Goal: Transaction & Acquisition: Purchase product/service

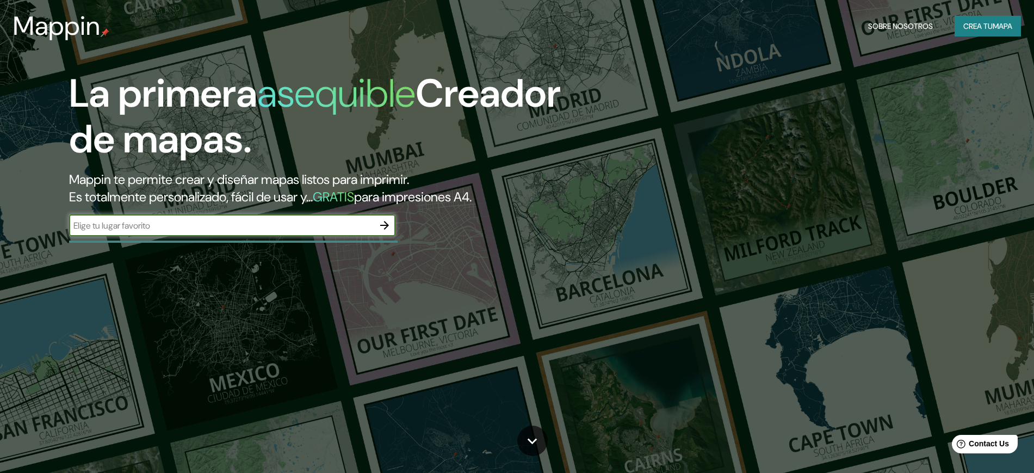
click at [329, 224] on input "text" at bounding box center [221, 225] width 305 height 13
type input "TOLUCA"
drag, startPoint x: 379, startPoint y: 216, endPoint x: 383, endPoint y: 212, distance: 5.8
click at [378, 215] on div at bounding box center [385, 225] width 22 height 22
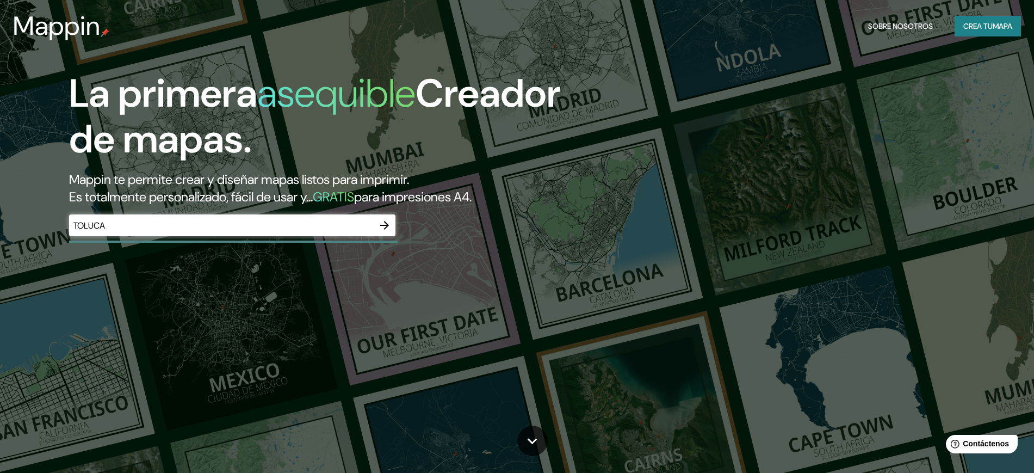
click at [385, 217] on button "button" at bounding box center [385, 225] width 22 height 22
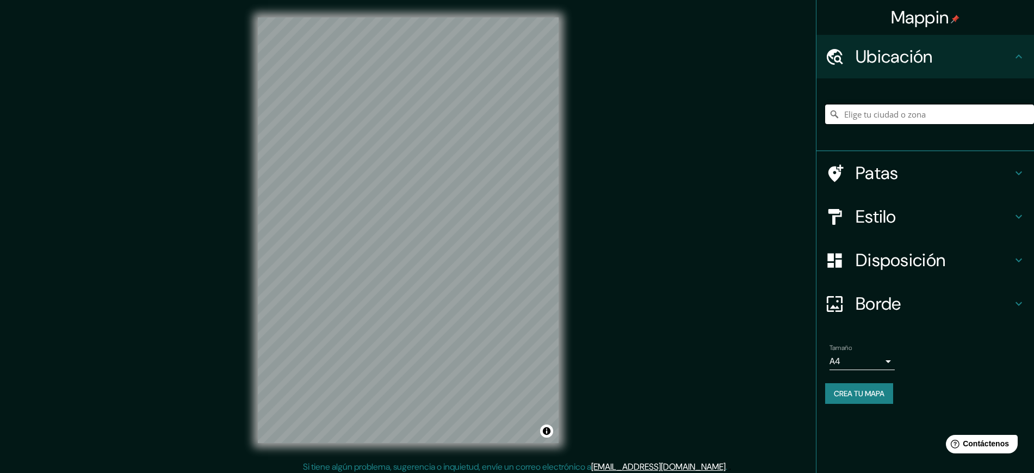
click at [908, 118] on input "Elige tu ciudad o zona" at bounding box center [929, 114] width 209 height 20
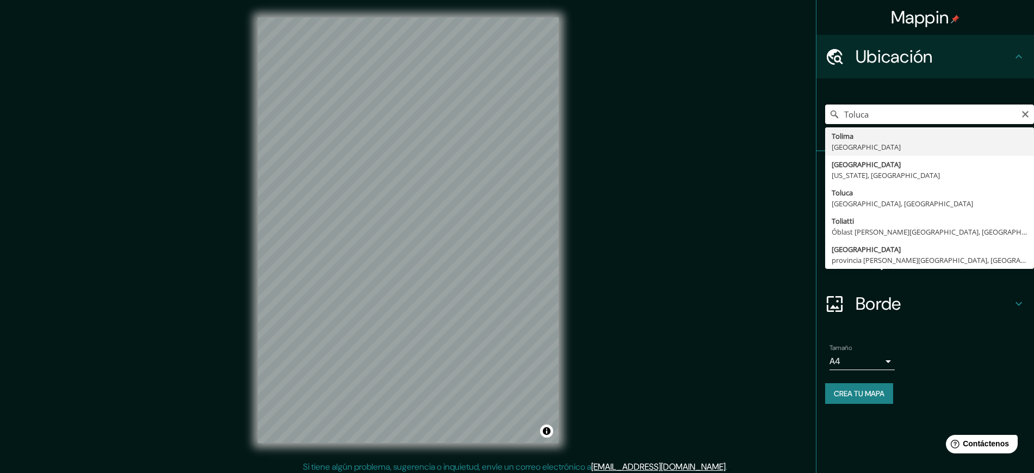
type input "Tolima, [GEOGRAPHIC_DATA]"
click at [916, 116] on input "Tolima, [GEOGRAPHIC_DATA]" at bounding box center [929, 114] width 209 height 20
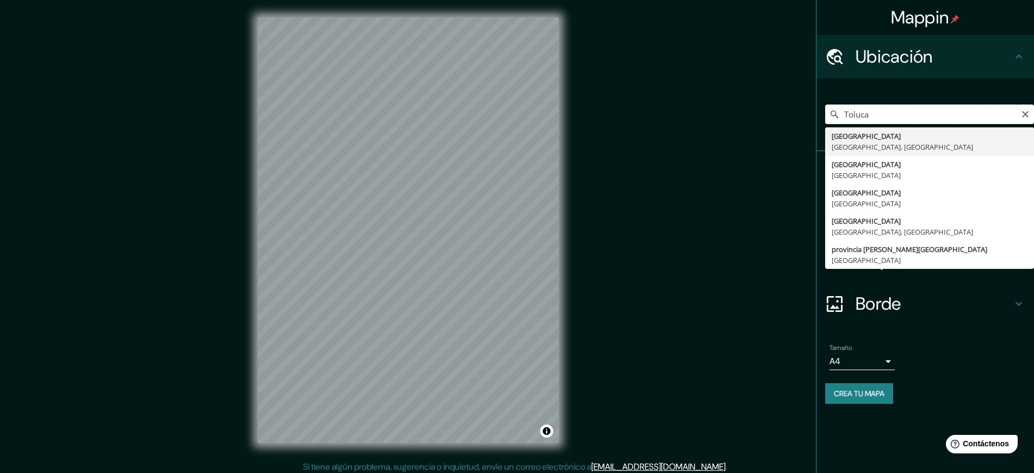
type input "[GEOGRAPHIC_DATA], [GEOGRAPHIC_DATA], [GEOGRAPHIC_DATA]"
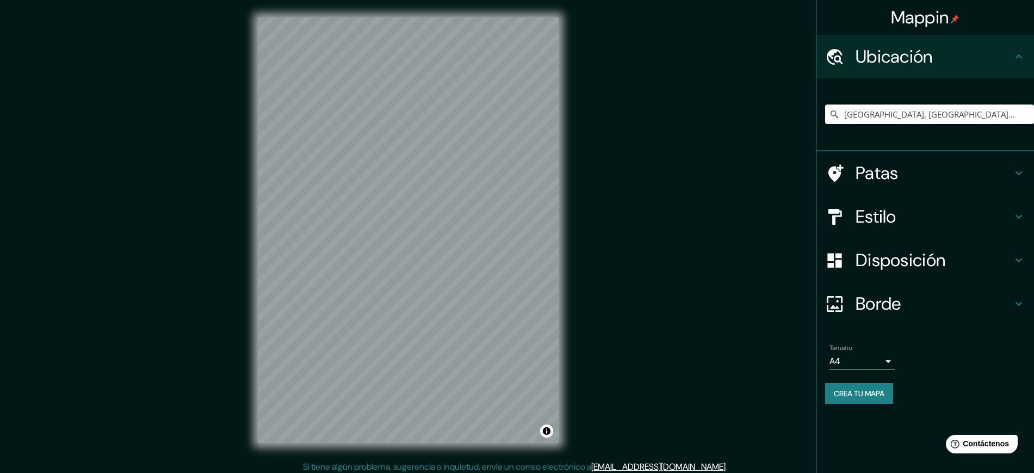
click at [917, 118] on input "[GEOGRAPHIC_DATA], [GEOGRAPHIC_DATA], [GEOGRAPHIC_DATA]" at bounding box center [929, 114] width 209 height 20
type input "Toluca, [GEOGRAPHIC_DATA], [GEOGRAPHIC_DATA]"
click at [876, 268] on font "Disposición" at bounding box center [901, 260] width 90 height 23
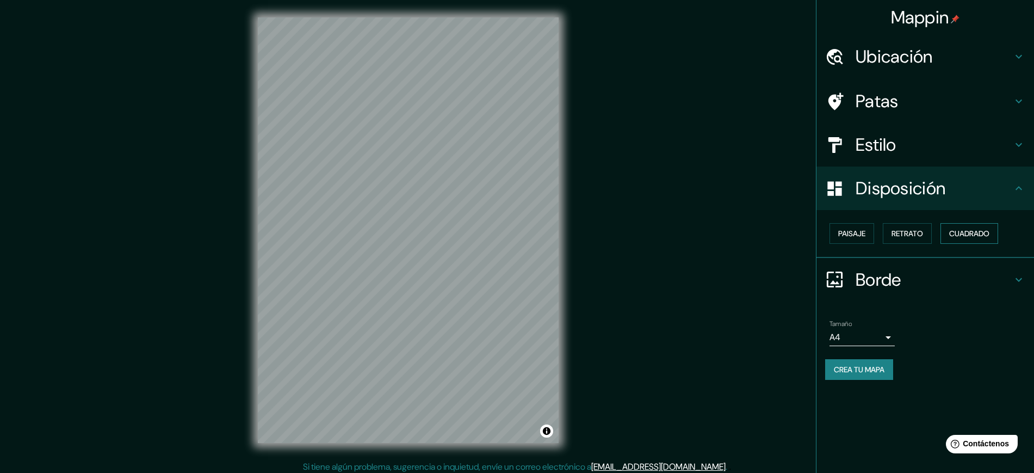
click at [945, 239] on button "Cuadrado" at bounding box center [970, 233] width 58 height 21
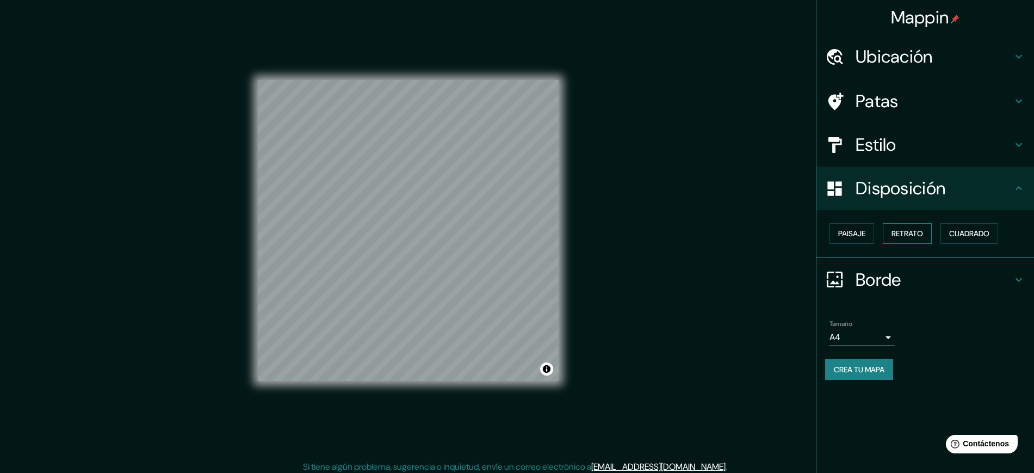
click at [916, 240] on button "Retrato" at bounding box center [907, 233] width 49 height 21
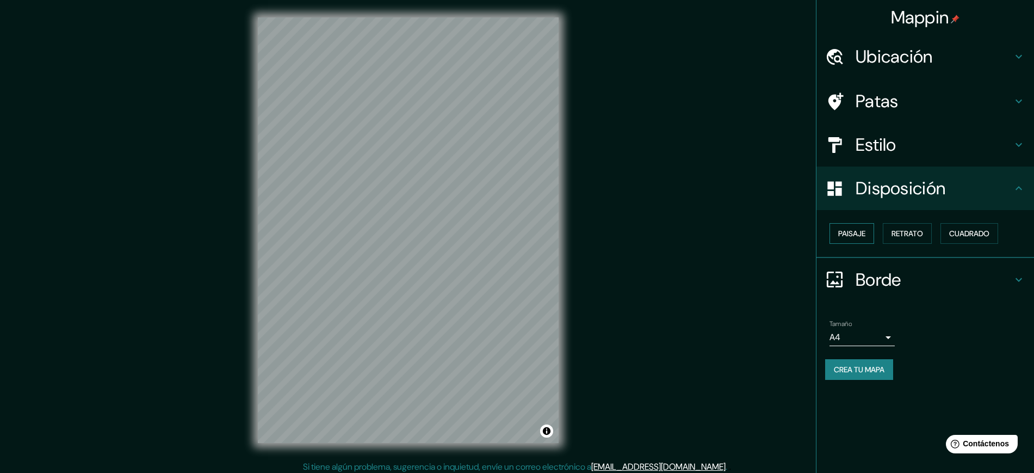
click at [872, 237] on button "Paisaje" at bounding box center [852, 233] width 45 height 21
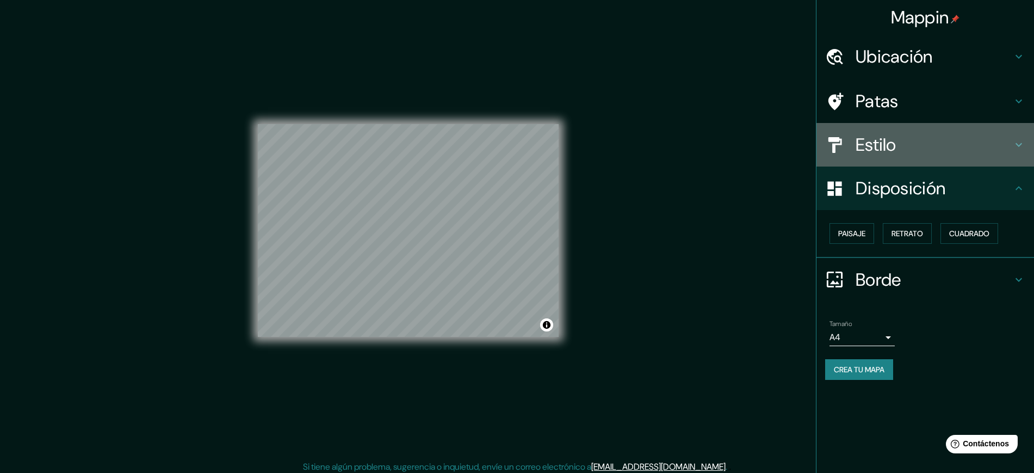
click at [868, 156] on div "Estilo" at bounding box center [926, 145] width 218 height 44
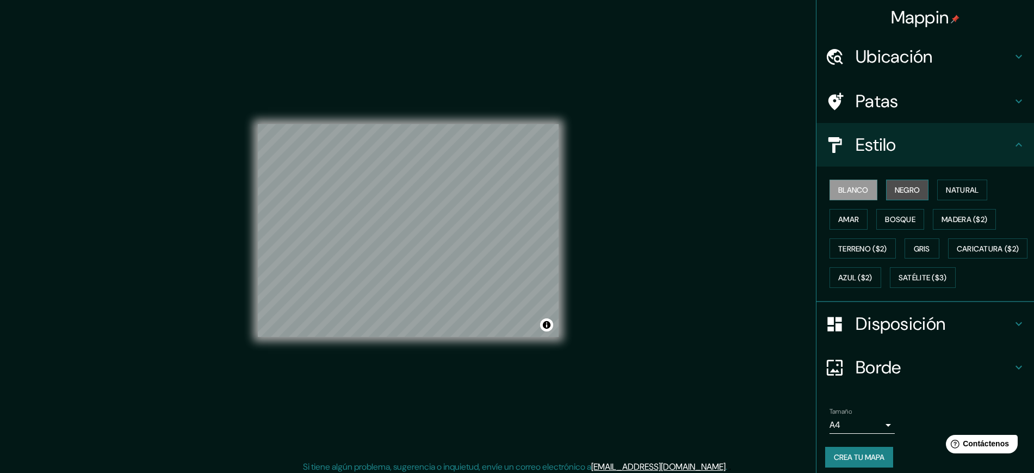
click at [915, 190] on button "Negro" at bounding box center [907, 190] width 43 height 21
click at [950, 192] on font "Natural" at bounding box center [962, 190] width 33 height 10
click at [885, 221] on font "Bosque" at bounding box center [900, 219] width 30 height 10
click at [839, 216] on font "Amar" at bounding box center [849, 219] width 21 height 10
click at [874, 207] on div "Blanco Negro Natural [PERSON_NAME] ($2) Terreno ($2) Gris Caricatura ($2) Azul …" at bounding box center [929, 233] width 209 height 117
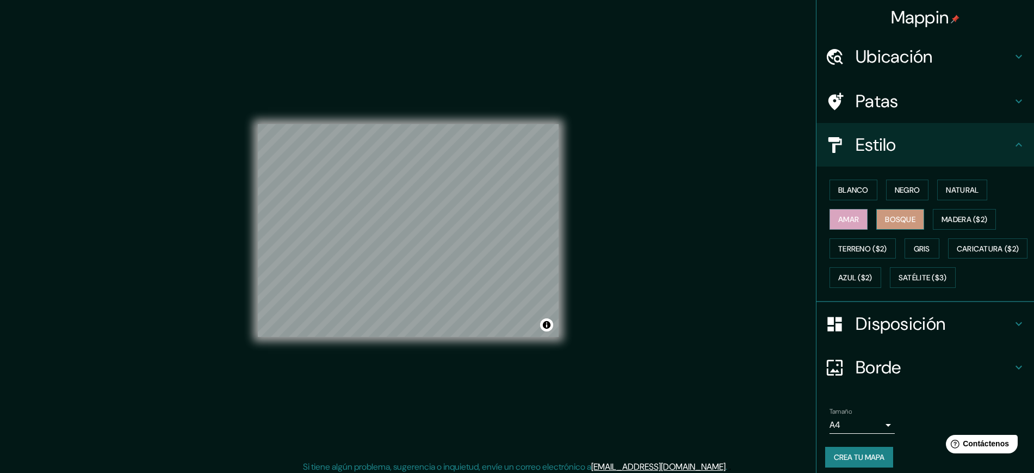
click at [887, 226] on button "Bosque" at bounding box center [901, 219] width 48 height 21
click at [916, 236] on div "Blanco Negro Natural [PERSON_NAME] ($2) Terreno ($2) Gris Caricatura ($2) Azul …" at bounding box center [929, 233] width 209 height 117
click at [917, 240] on button "Gris" at bounding box center [922, 248] width 35 height 21
click at [896, 218] on font "Bosque" at bounding box center [900, 219] width 30 height 10
click at [830, 217] on button "Amar" at bounding box center [849, 219] width 38 height 21
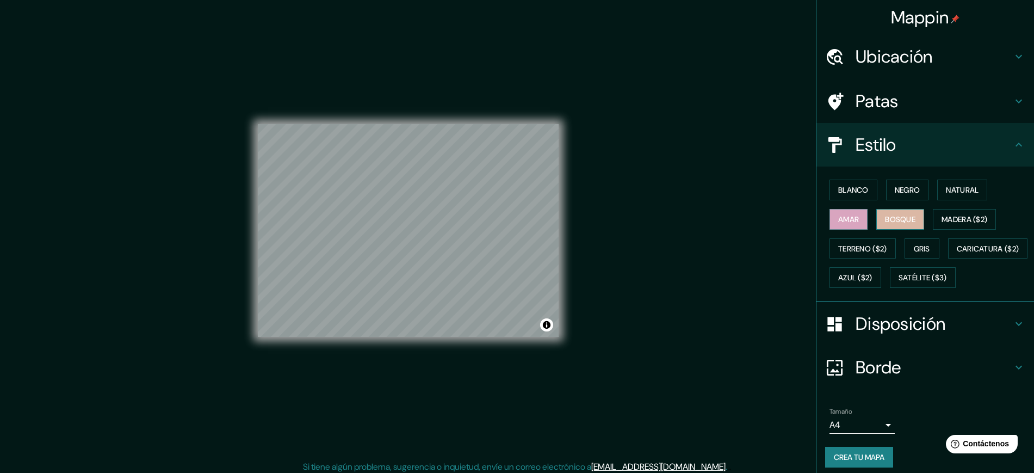
click at [897, 217] on font "Bosque" at bounding box center [900, 219] width 30 height 10
